Goal: Task Accomplishment & Management: Use online tool/utility

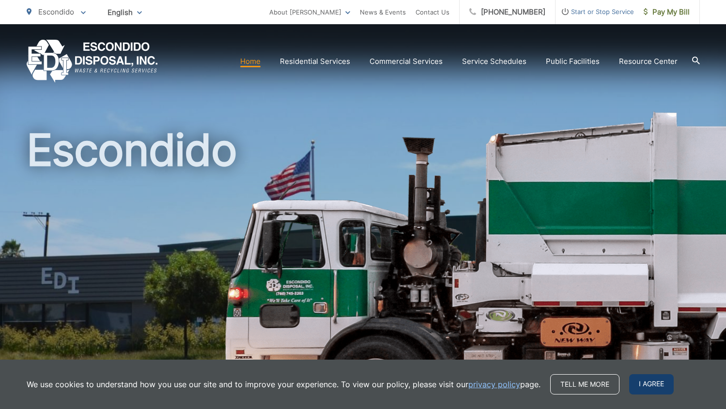
click at [650, 383] on span "I agree" at bounding box center [651, 384] width 45 height 20
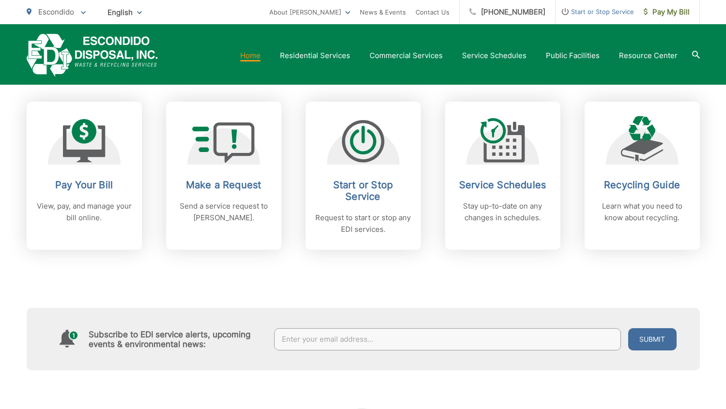
scroll to position [378, 0]
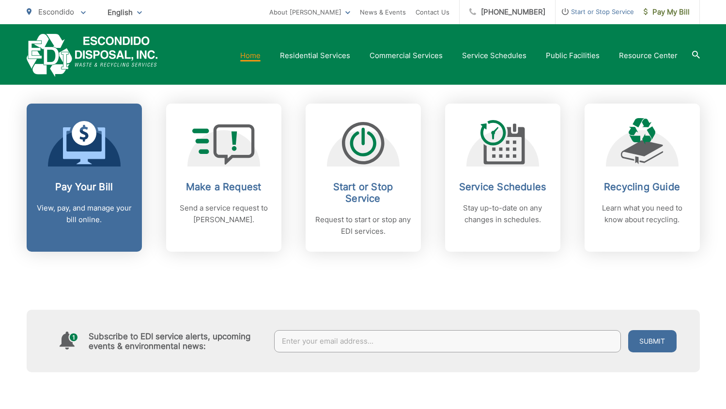
click at [123, 214] on p "View, pay, and manage your bill online." at bounding box center [84, 213] width 96 height 23
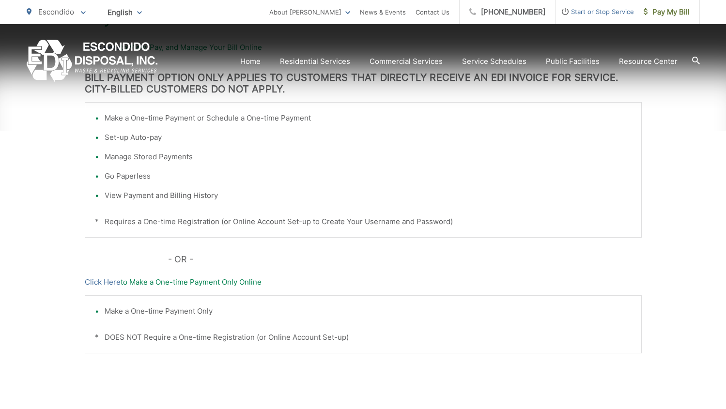
scroll to position [321, 0]
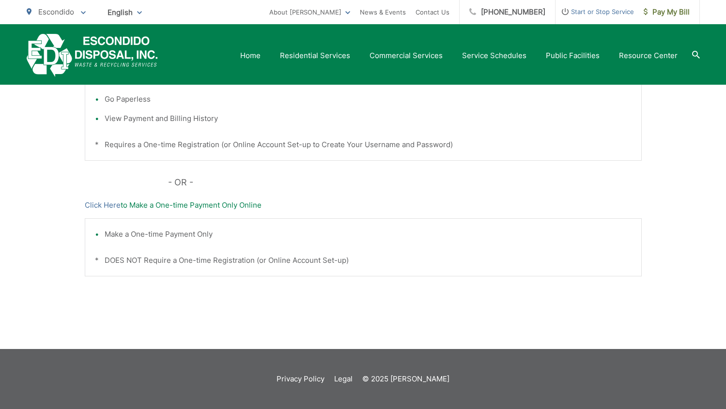
click at [214, 20] on ul "Escondido To change your zip code, enter it below and press change. Change Take…" at bounding box center [148, 12] width 243 height 24
click at [215, 29] on div "Home Residential Services Curbside Pickup Recycling Organic Recycling Trash Hou…" at bounding box center [363, 54] width 726 height 61
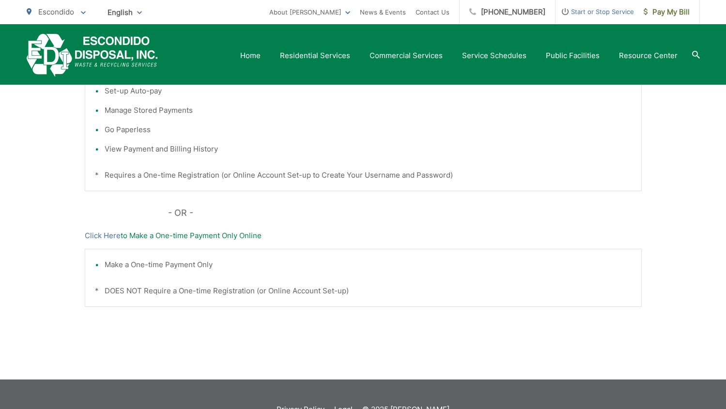
scroll to position [122, 0]
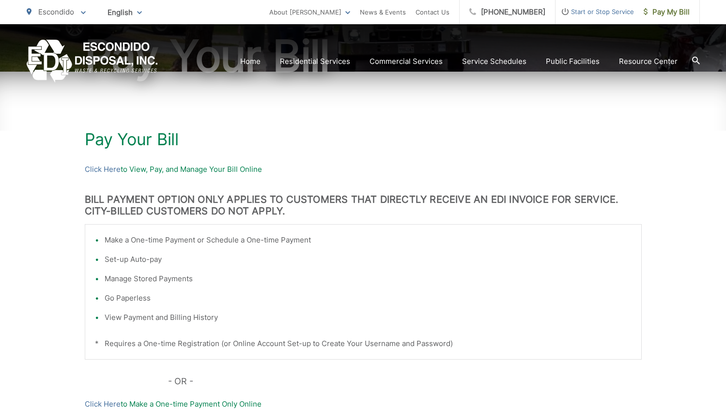
click at [178, 171] on p "Click Here to View, Pay, and Manage Your Bill Online" at bounding box center [363, 170] width 557 height 12
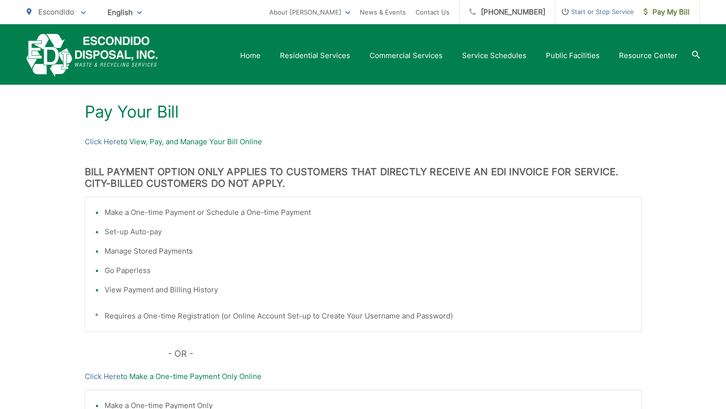
scroll to position [105, 0]
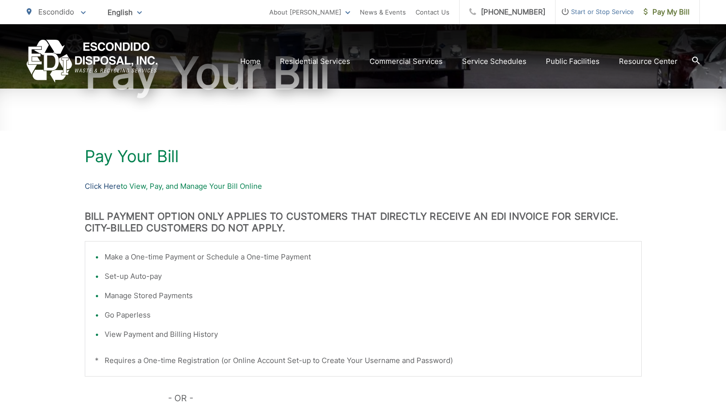
click at [113, 188] on link "Click Here" at bounding box center [103, 187] width 36 height 12
